Goal: Find contact information: Find contact information

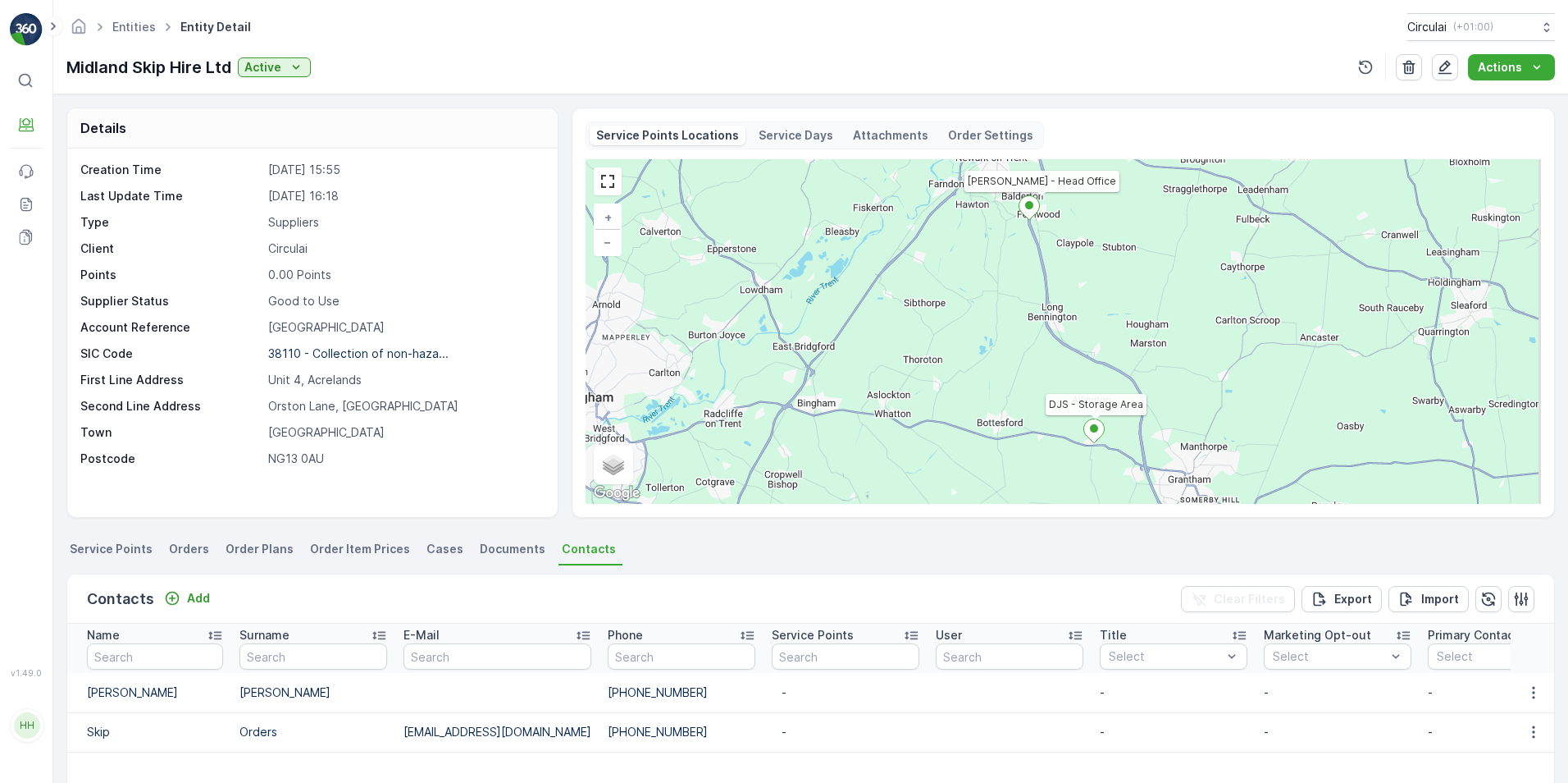
scroll to position [82, 0]
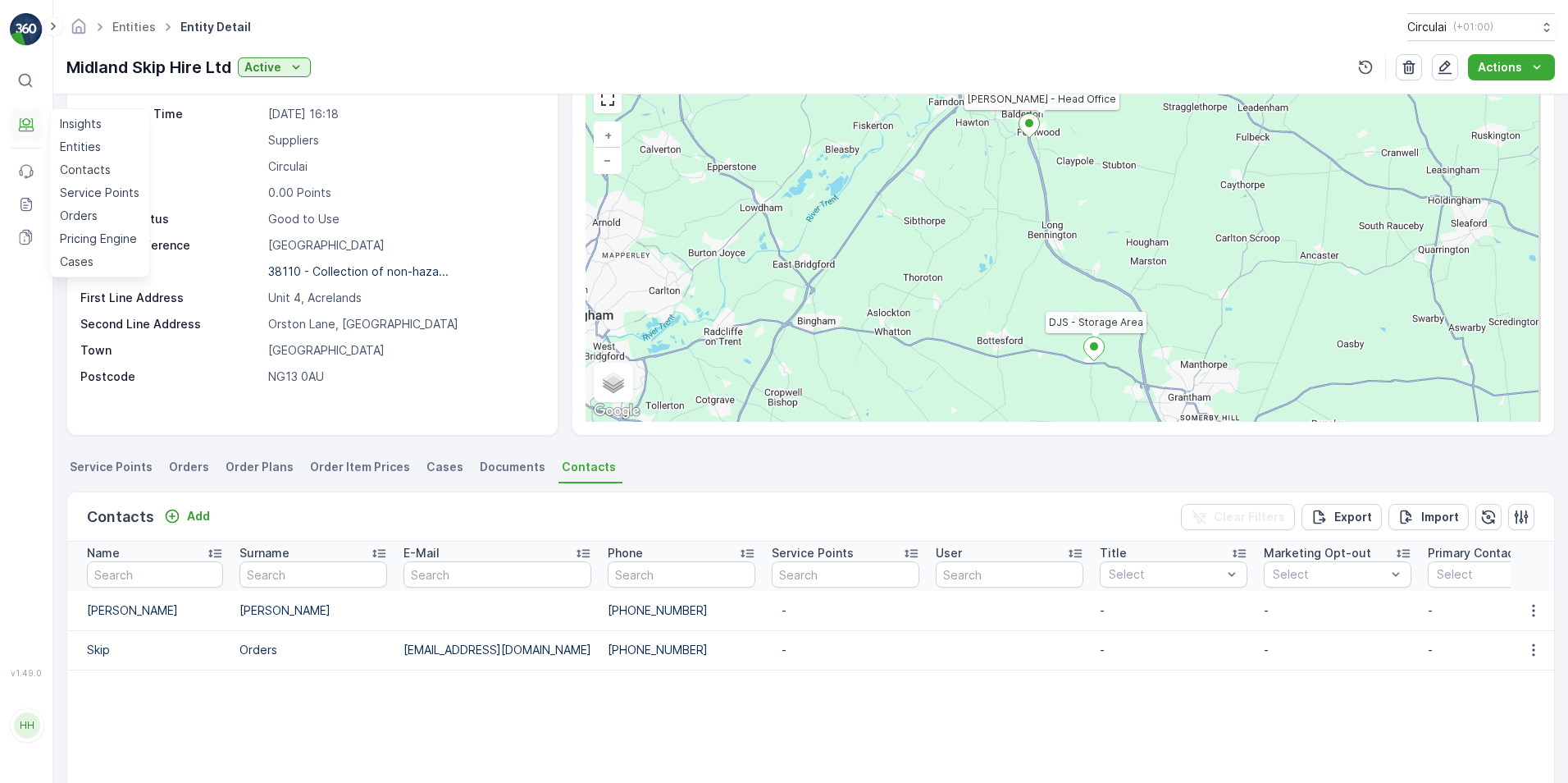
click at [25, 129] on icon at bounding box center [26, 124] width 16 height 16
click at [62, 143] on p "Entities" at bounding box center [80, 146] width 41 height 16
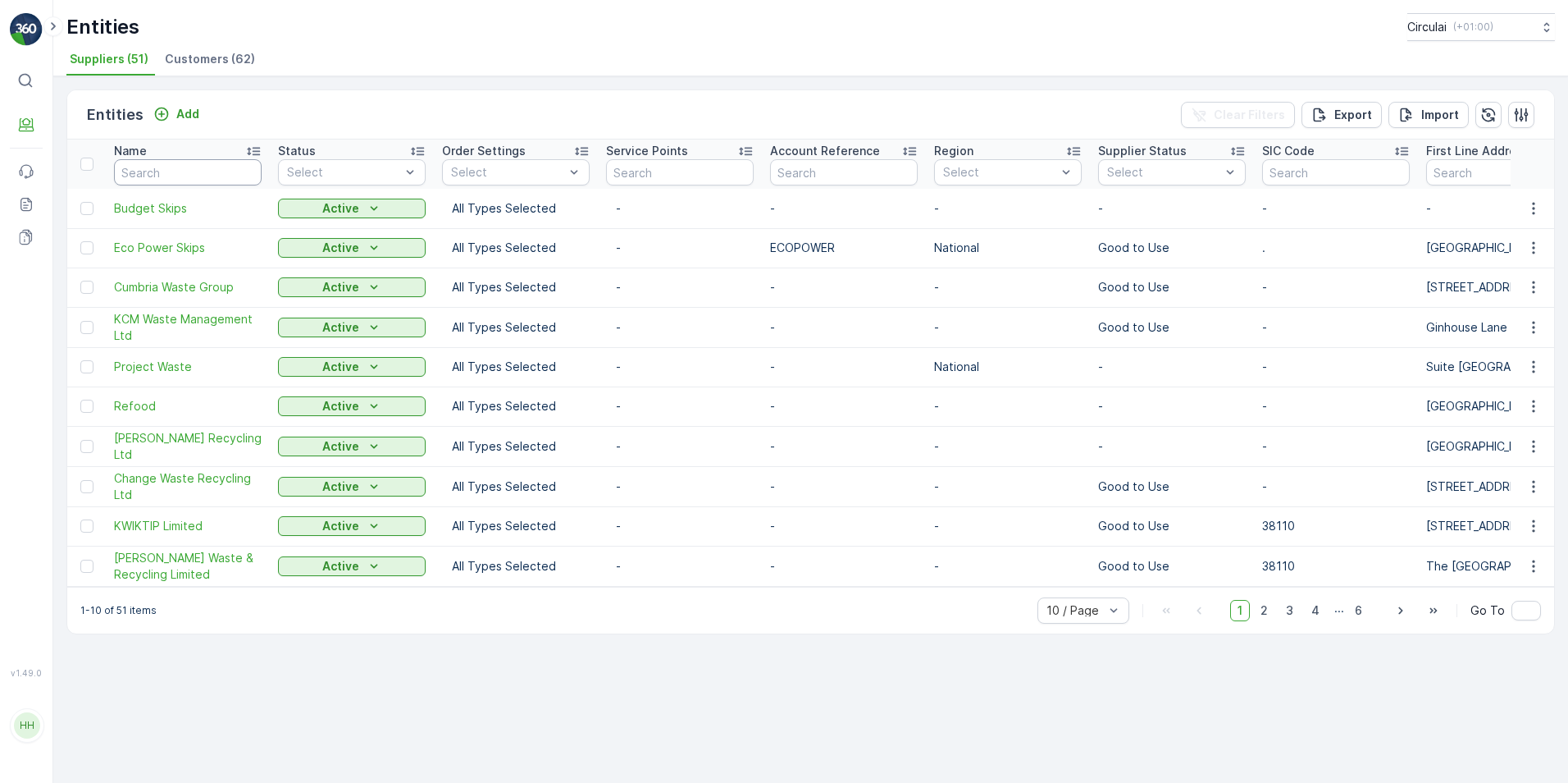
click at [169, 172] on input "text" at bounding box center [188, 171] width 147 height 26
type input "pinky"
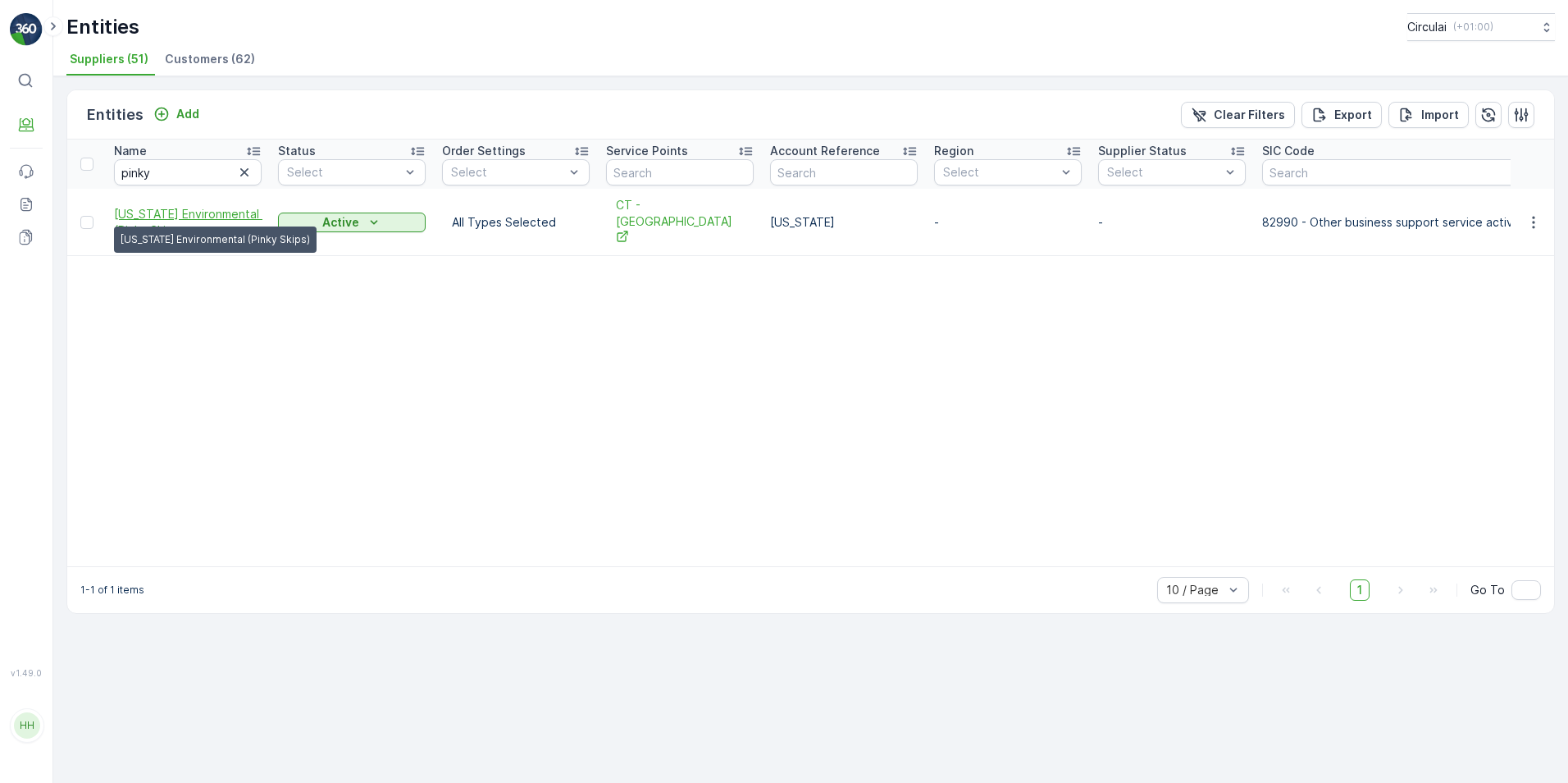
click at [185, 206] on span "[US_STATE] Environmental (Pinky Ski..." at bounding box center [188, 222] width 147 height 33
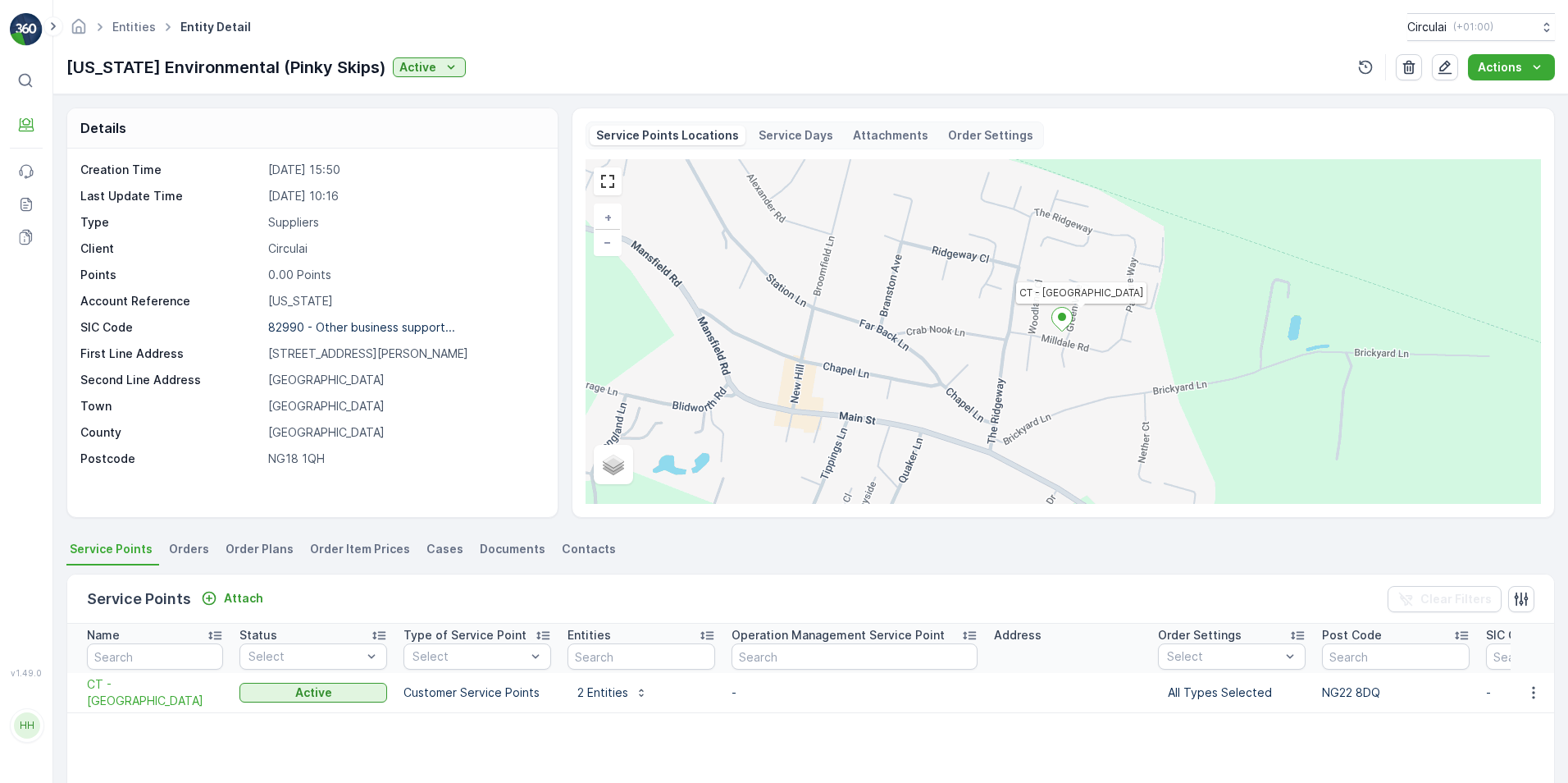
click at [574, 564] on li "Contacts" at bounding box center [590, 551] width 64 height 28
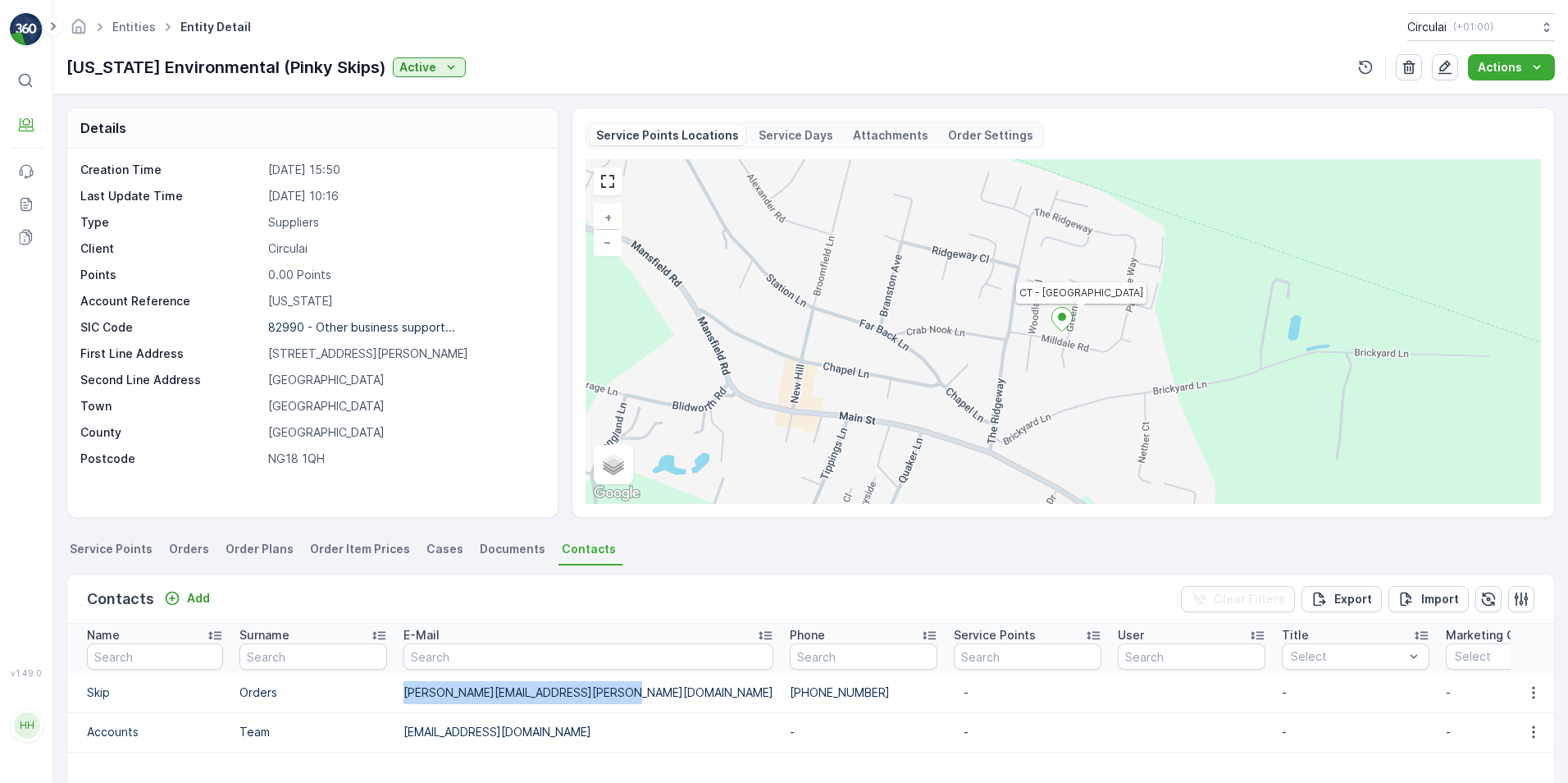
drag, startPoint x: 609, startPoint y: 693, endPoint x: 402, endPoint y: 690, distance: 207.0
click at [402, 690] on td "[PERSON_NAME][EMAIL_ADDRESS][PERSON_NAME][DOMAIN_NAME]" at bounding box center [588, 692] width 386 height 39
copy td "[PERSON_NAME][EMAIL_ADDRESS][PERSON_NAME][DOMAIN_NAME]"
click at [371, 359] on p "[STREET_ADDRESS][PERSON_NAME]" at bounding box center [404, 353] width 273 height 16
drag, startPoint x: 369, startPoint y: 354, endPoint x: 264, endPoint y: 348, distance: 105.2
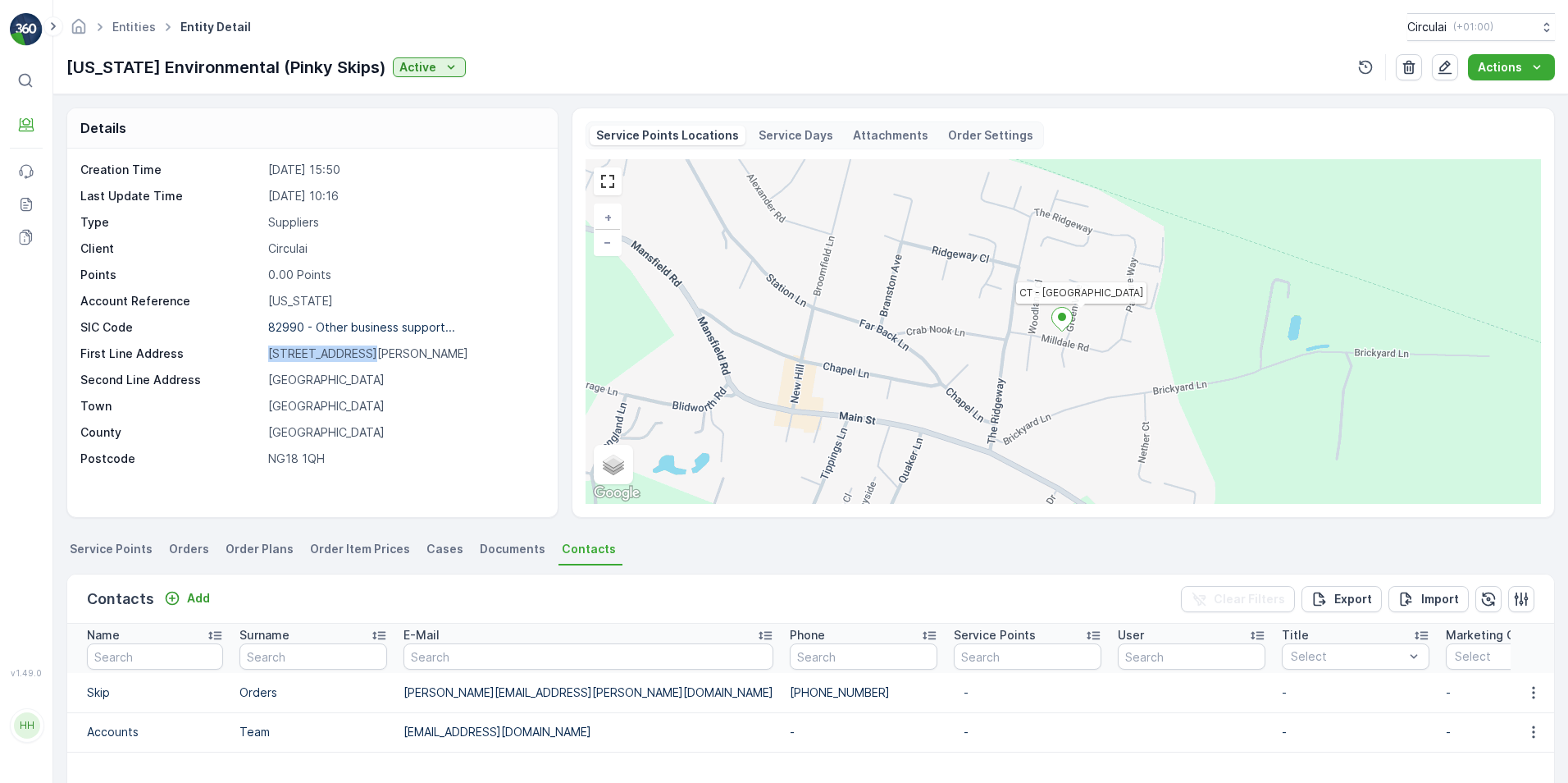
click at [264, 348] on div "First Line Address [STREET_ADDRESS][PERSON_NAME]" at bounding box center [310, 353] width 460 height 16
copy p "[STREET_ADDRESS][PERSON_NAME]"
drag, startPoint x: 322, startPoint y: 377, endPoint x: 258, endPoint y: 380, distance: 64.1
click at [258, 380] on div "Second Line Address [GEOGRAPHIC_DATA]" at bounding box center [310, 379] width 460 height 16
copy div "[GEOGRAPHIC_DATA]"
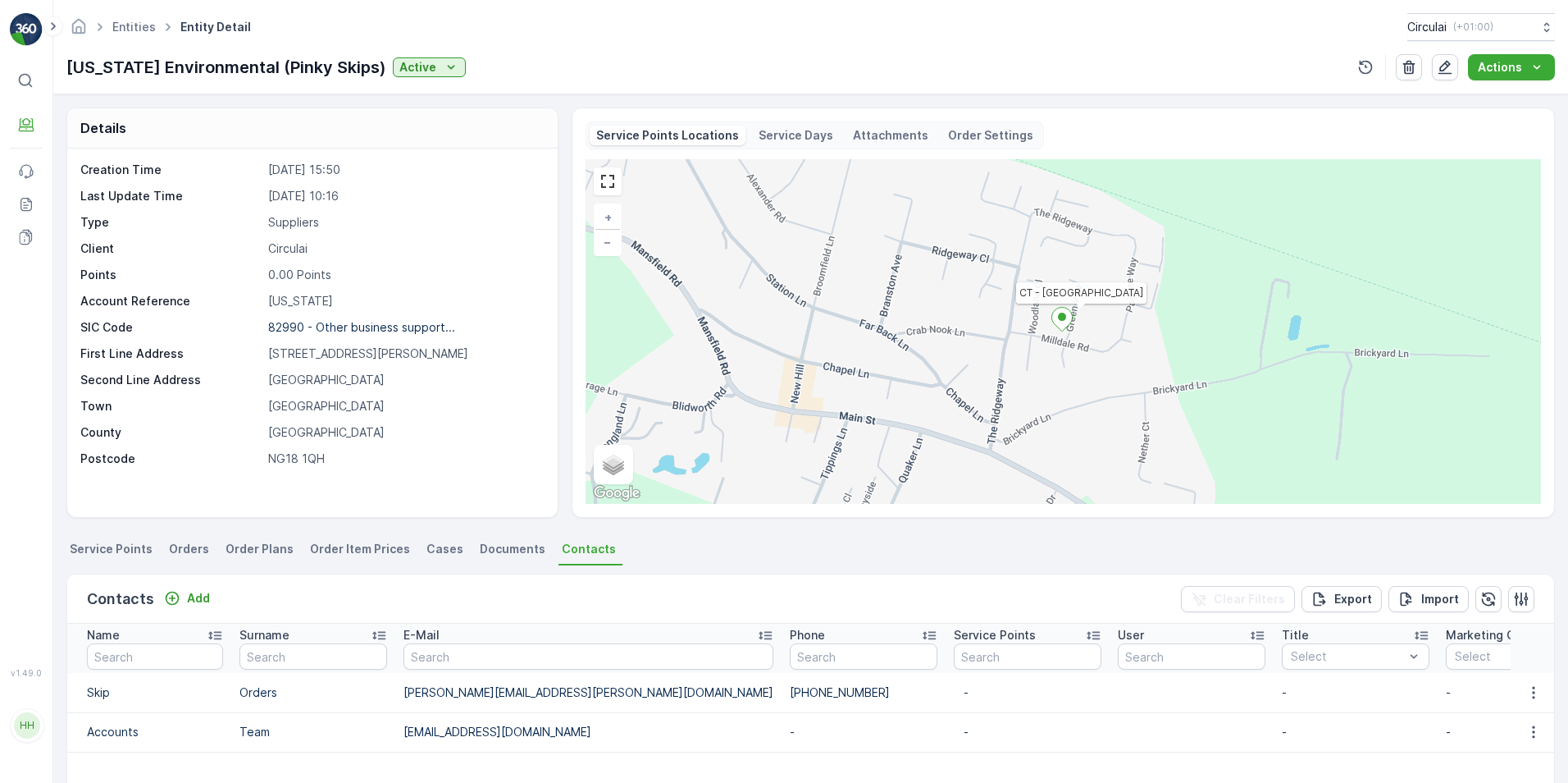
click at [332, 407] on p "[GEOGRAPHIC_DATA]" at bounding box center [404, 406] width 273 height 16
drag, startPoint x: 339, startPoint y: 402, endPoint x: 252, endPoint y: 406, distance: 87.1
click at [252, 406] on div "Town [GEOGRAPHIC_DATA]" at bounding box center [310, 406] width 460 height 16
copy div "[GEOGRAPHIC_DATA]"
click at [325, 473] on div "Creation Time [DATE] 15:50 Last Update Time [DATE] 10:16 Type Suppliers Client …" at bounding box center [312, 332] width 491 height 369
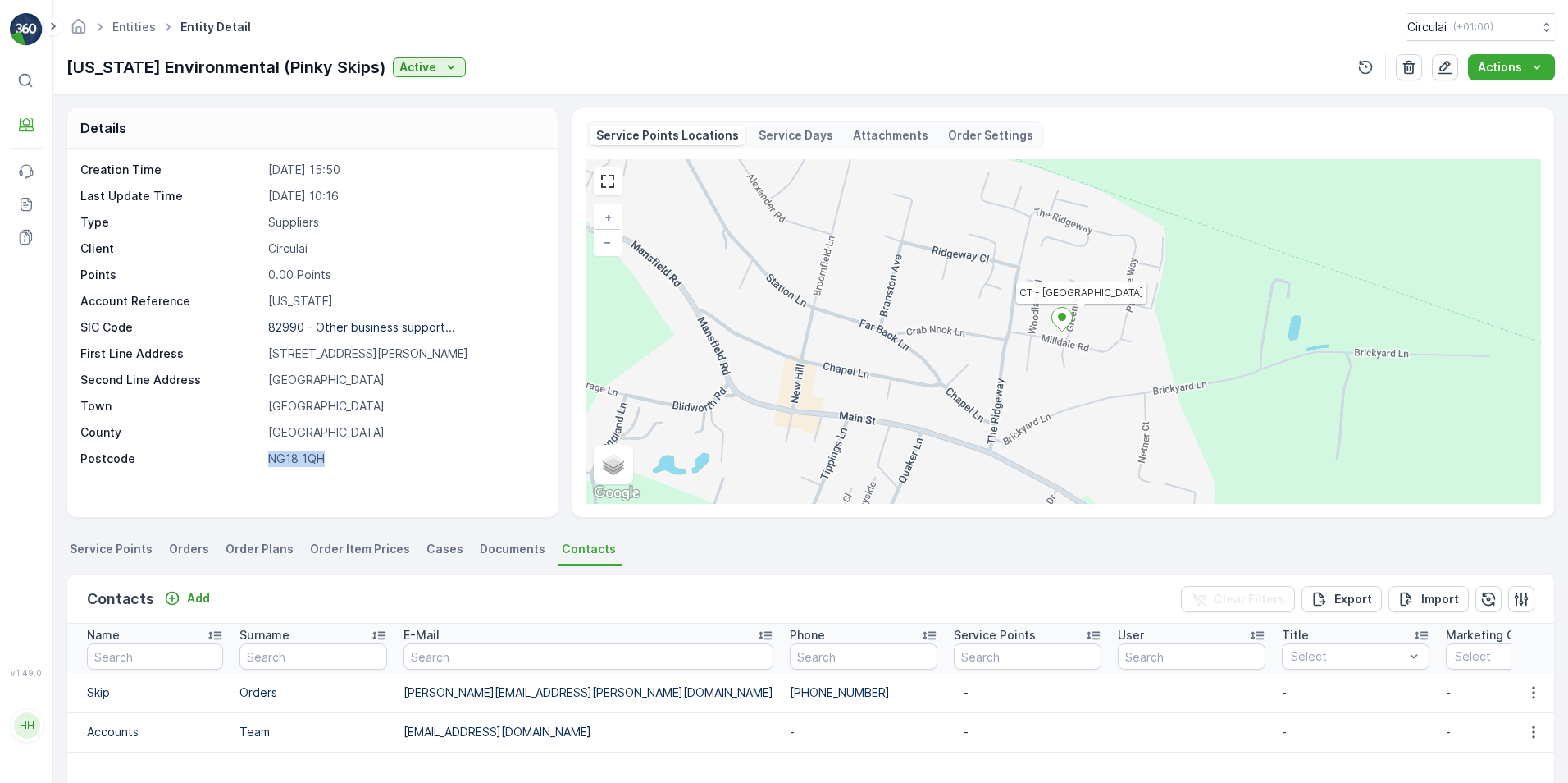
drag, startPoint x: 338, startPoint y: 459, endPoint x: 247, endPoint y: 459, distance: 91.0
click at [247, 459] on div "Postcode NG18 1QH" at bounding box center [310, 459] width 460 height 16
copy div "NG18 1QH"
click at [413, 469] on div "Creation Time [DATE] 15:50 Last Update Time [DATE] 10:16 Type Suppliers Client …" at bounding box center [312, 332] width 491 height 369
